Goal: Transaction & Acquisition: Purchase product/service

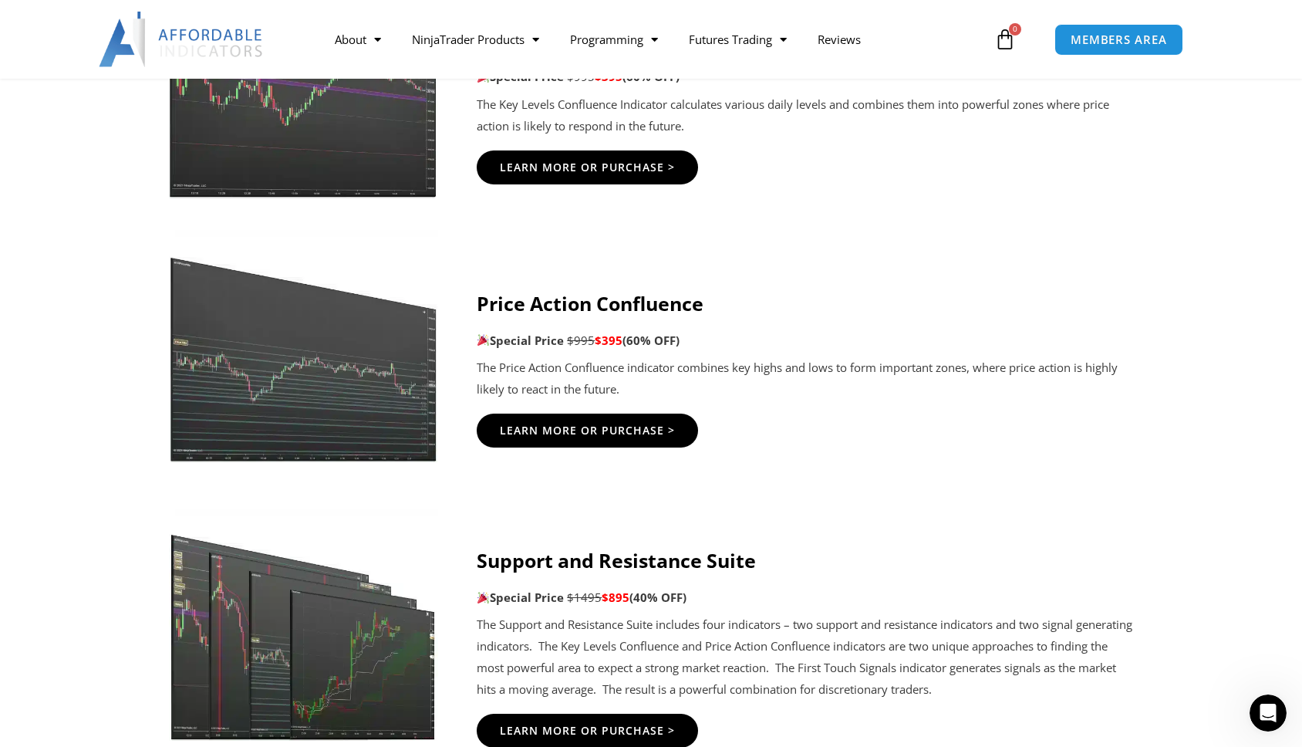
scroll to position [2260, 0]
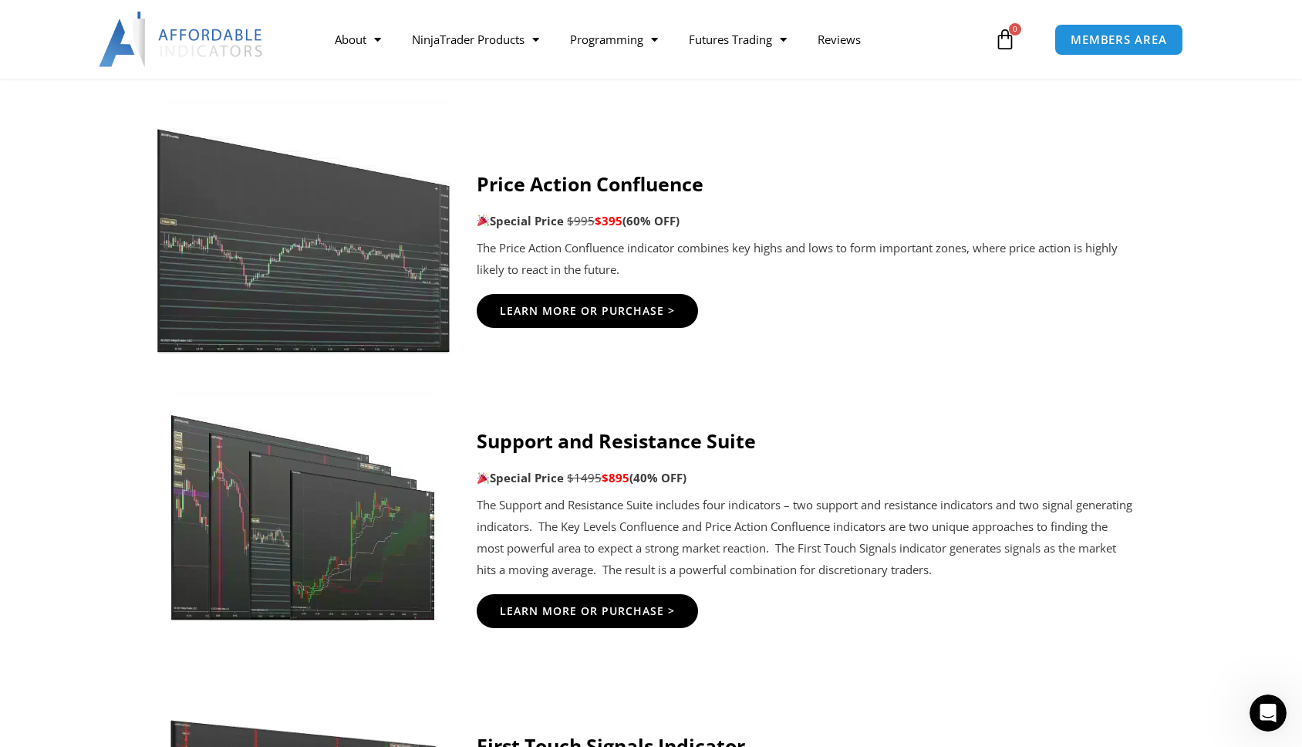
click at [340, 274] on img at bounding box center [304, 226] width 296 height 255
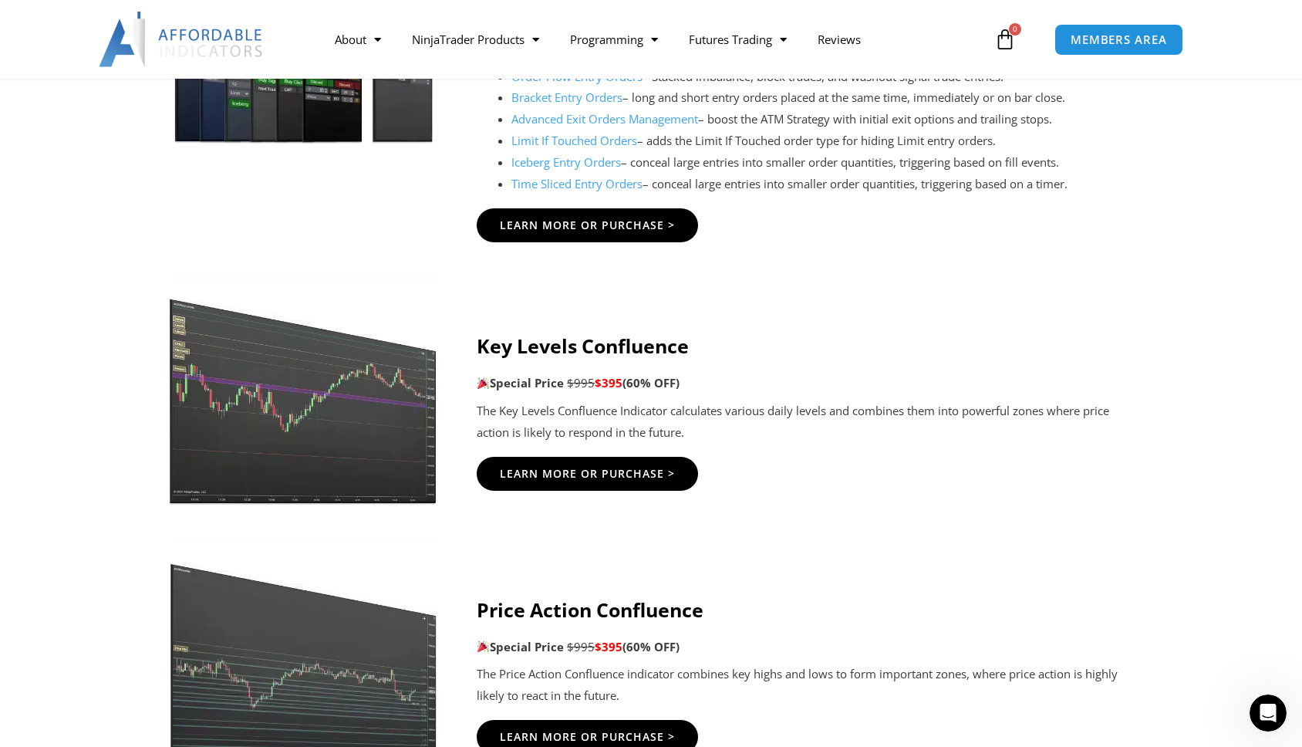
scroll to position [1804, 0]
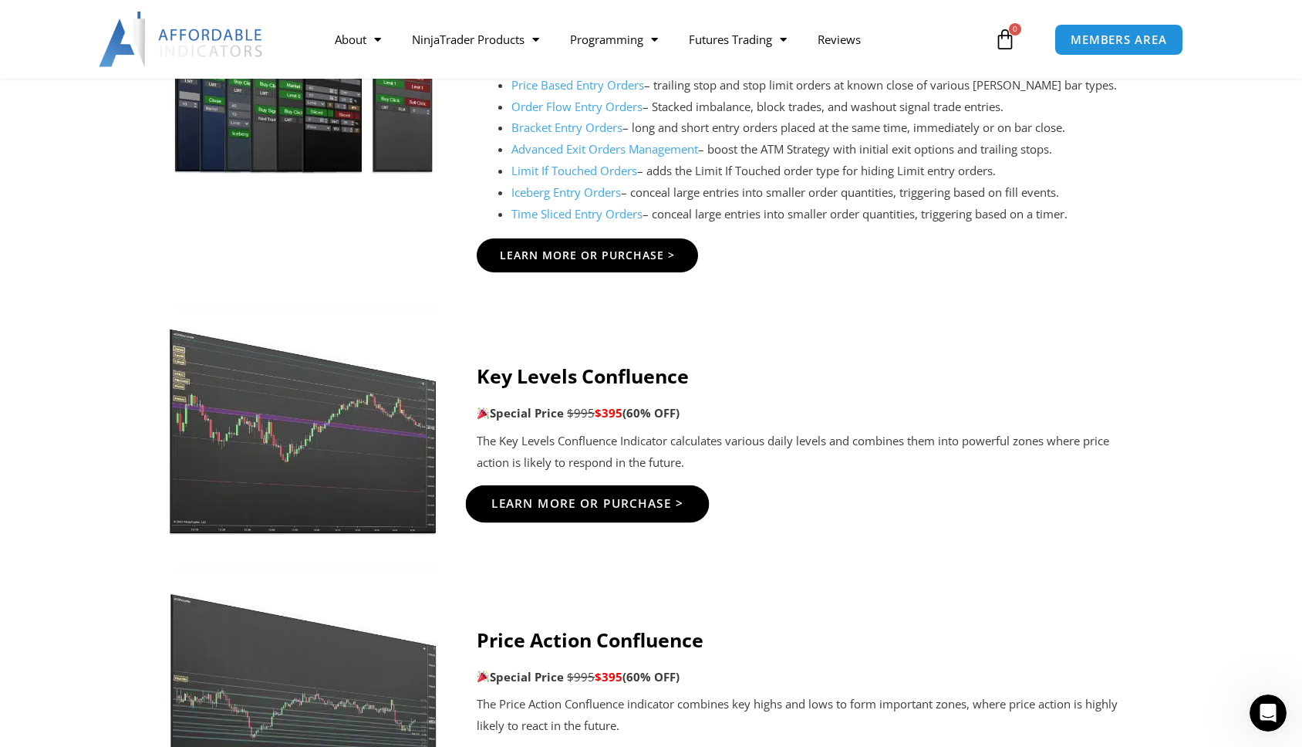
click at [629, 509] on span "Learn More Or Purchase >" at bounding box center [588, 504] width 193 height 12
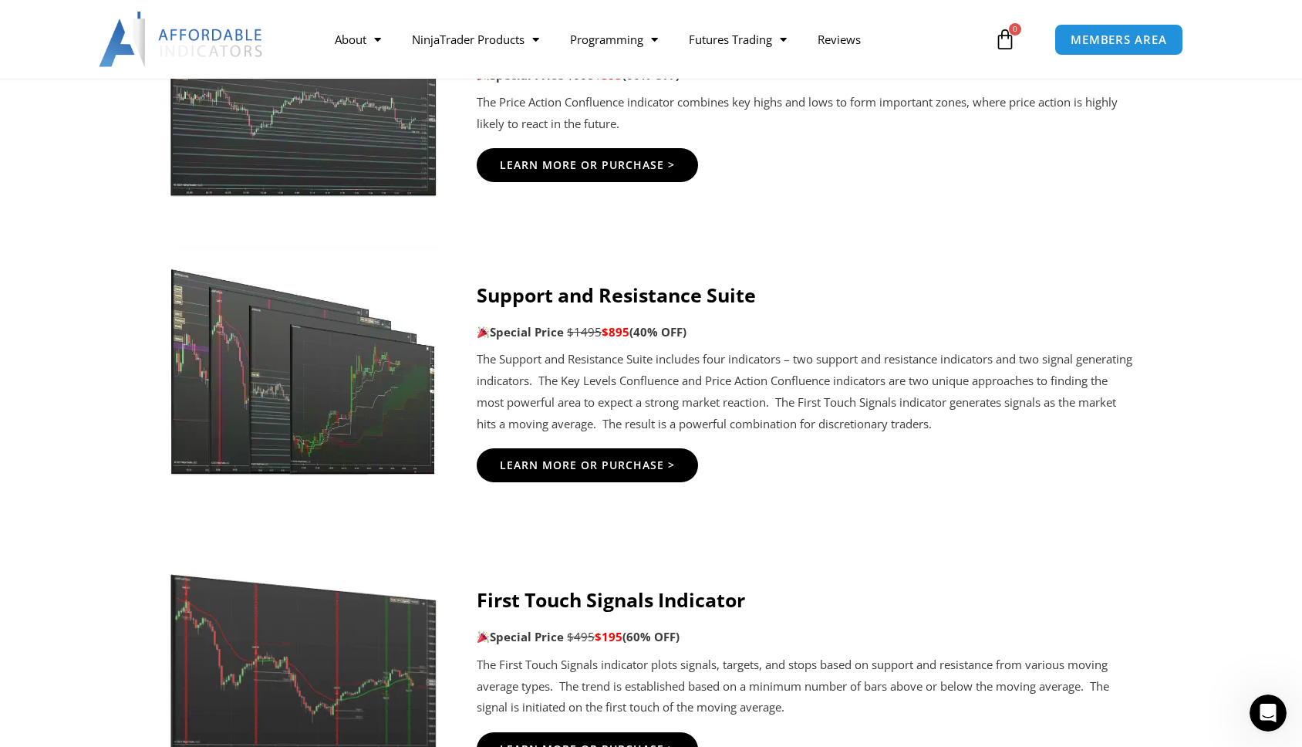
scroll to position [2316, 0]
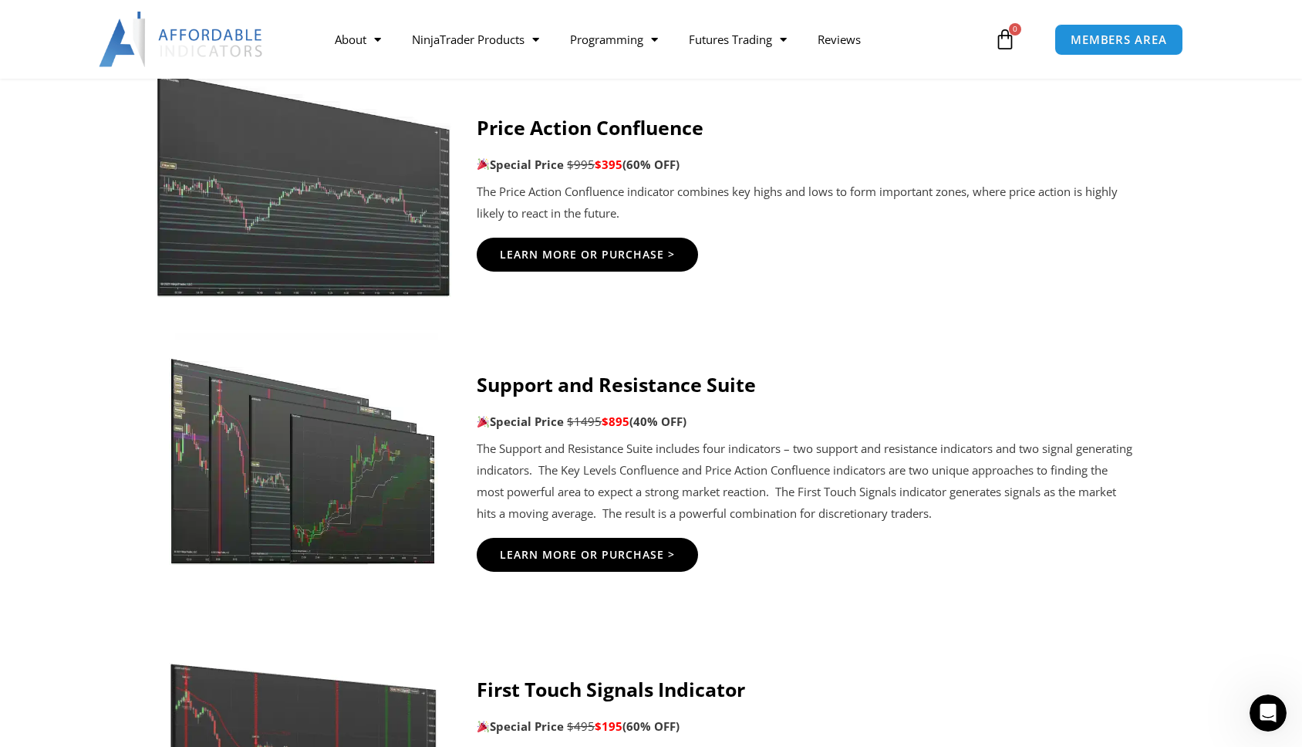
click at [314, 195] on img at bounding box center [304, 169] width 296 height 255
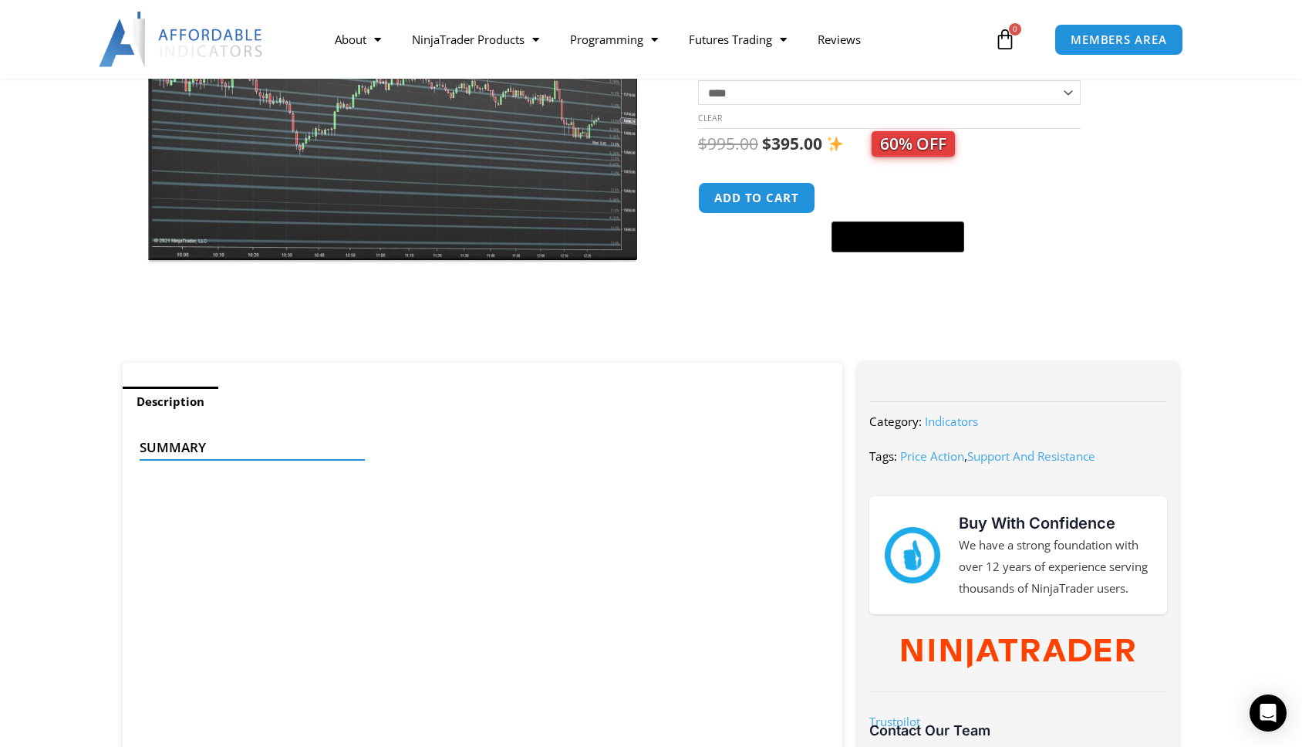
scroll to position [391, 0]
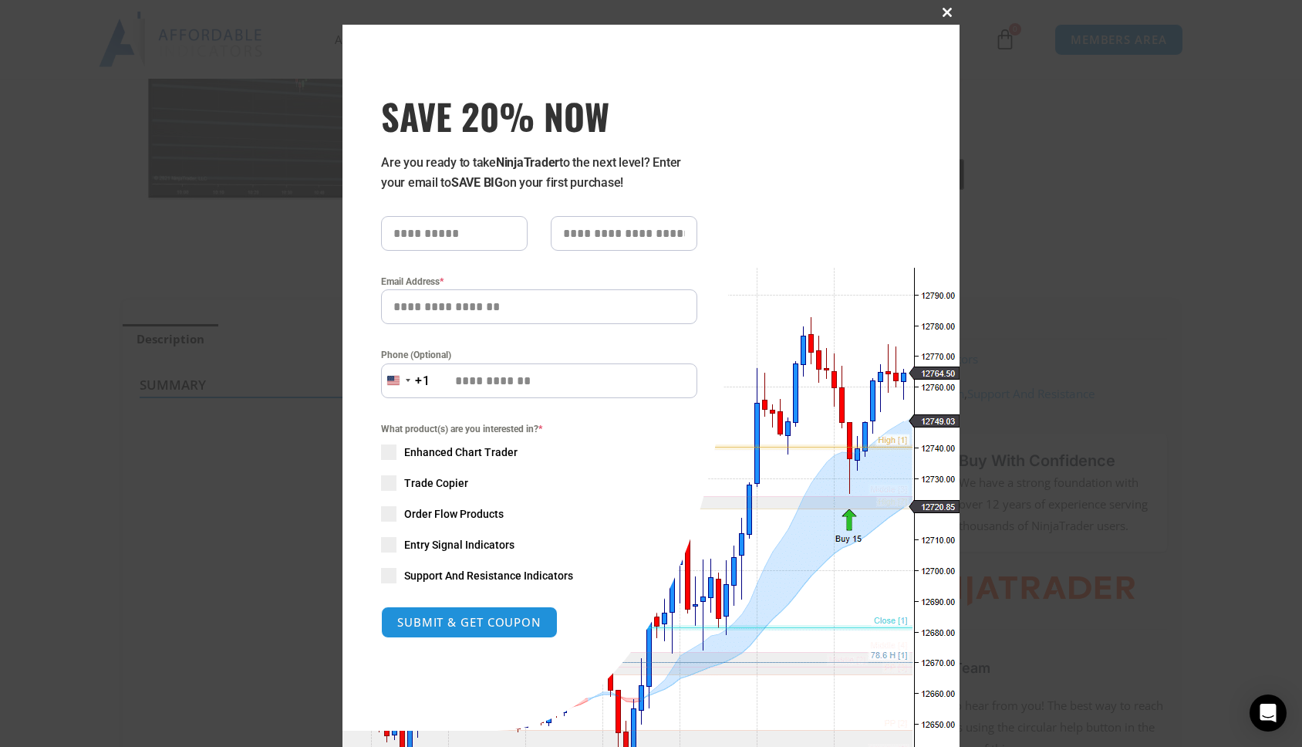
click at [944, 14] on span at bounding box center [947, 12] width 25 height 9
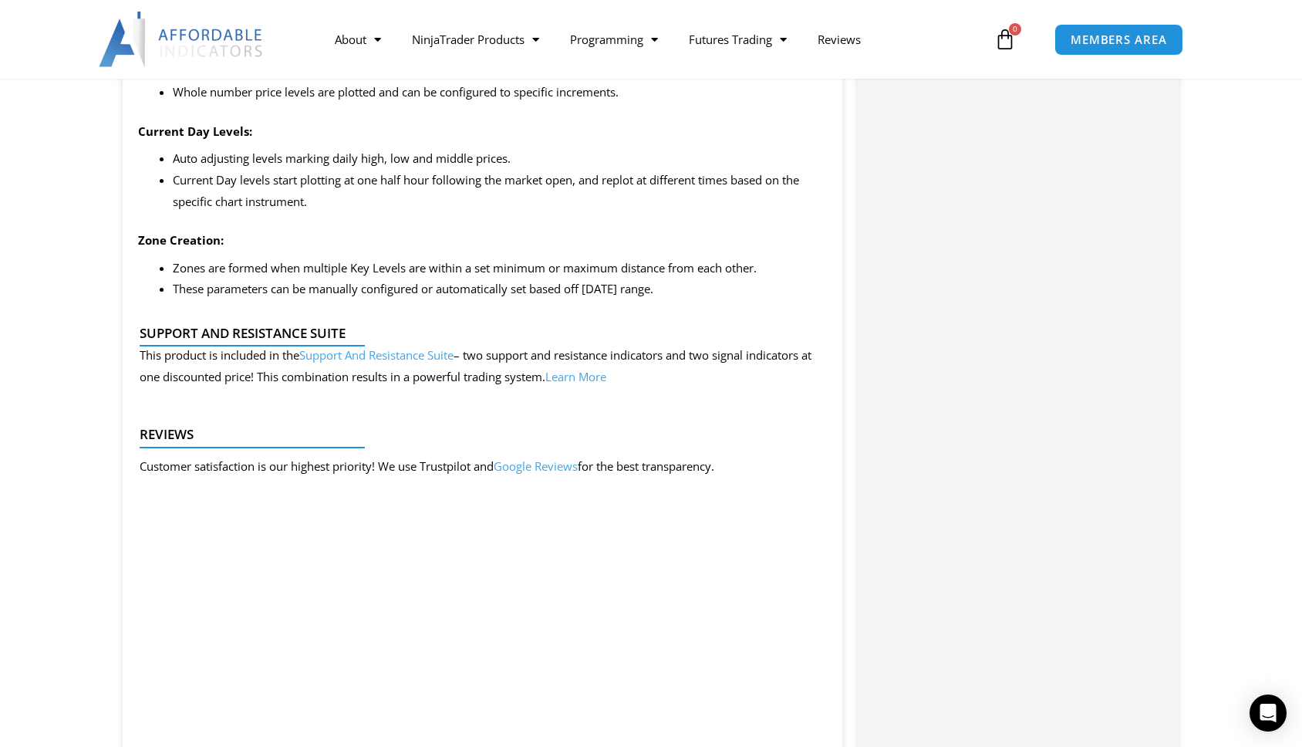
scroll to position [1695, 0]
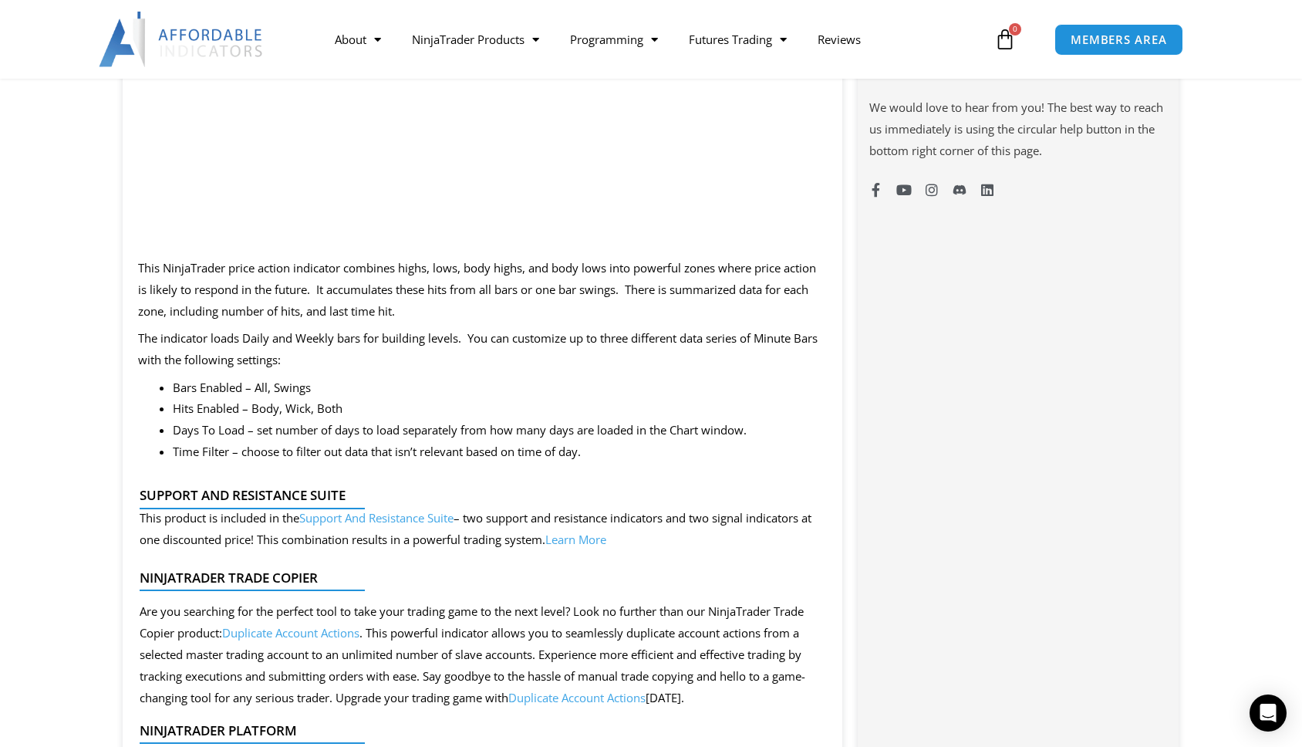
scroll to position [1072, 0]
